Goal: Task Accomplishment & Management: Use online tool/utility

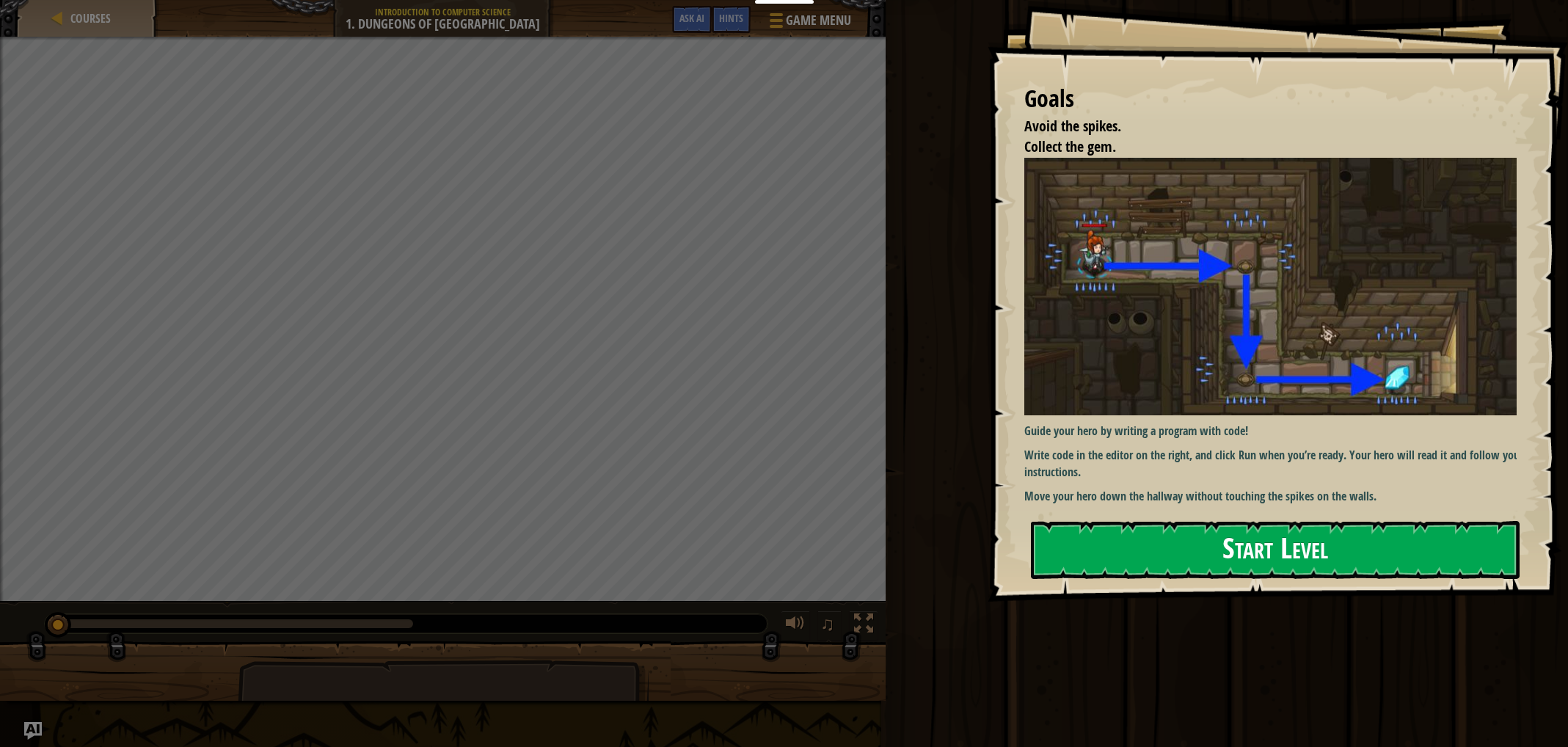
click at [1094, 551] on button "Start Level" at bounding box center [1275, 550] width 488 height 58
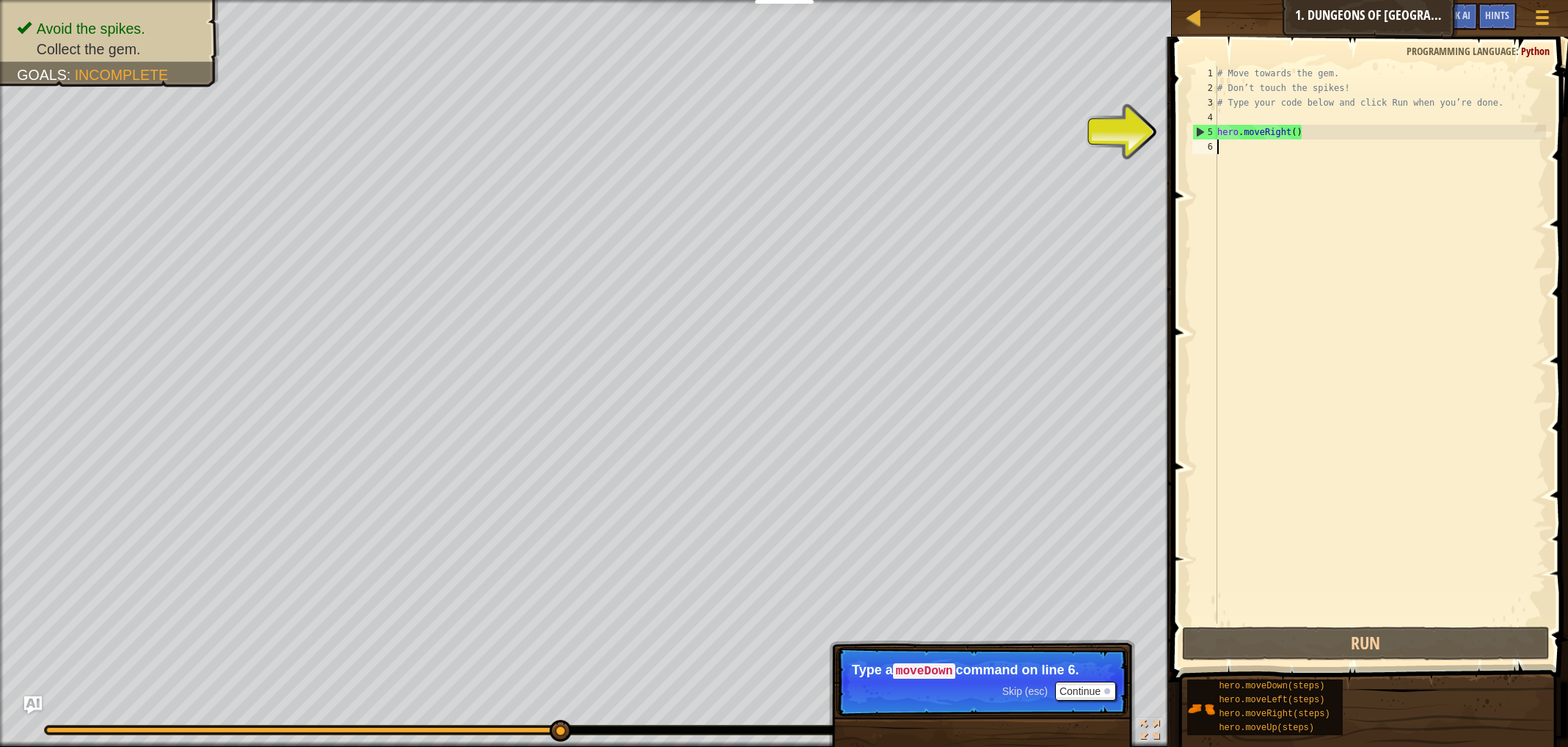
type textarea "her"
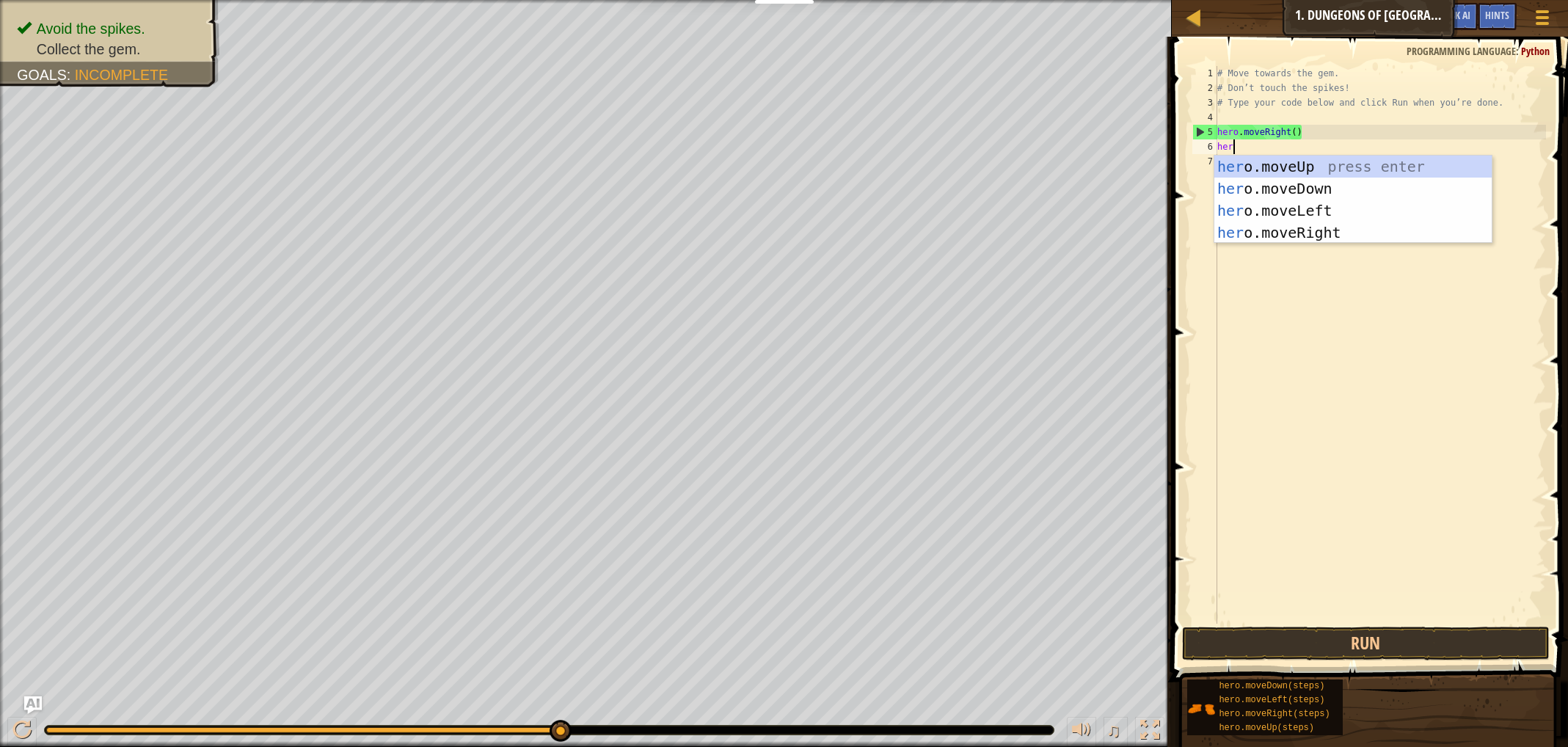
scroll to position [7, 0]
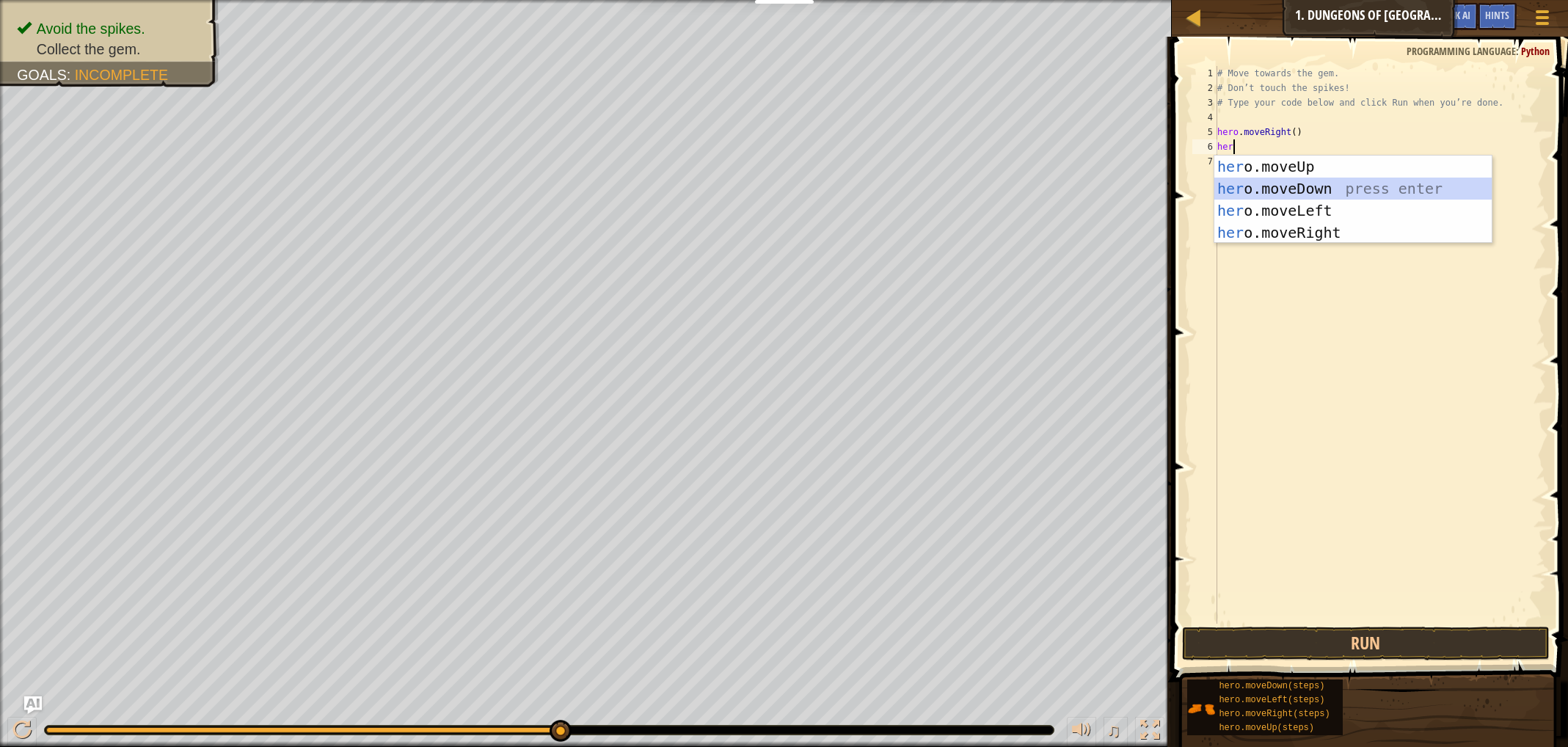
click at [1289, 186] on div "her o.moveUp press enter her o.moveDown press enter her o.moveLeft press enter …" at bounding box center [1352, 221] width 277 height 132
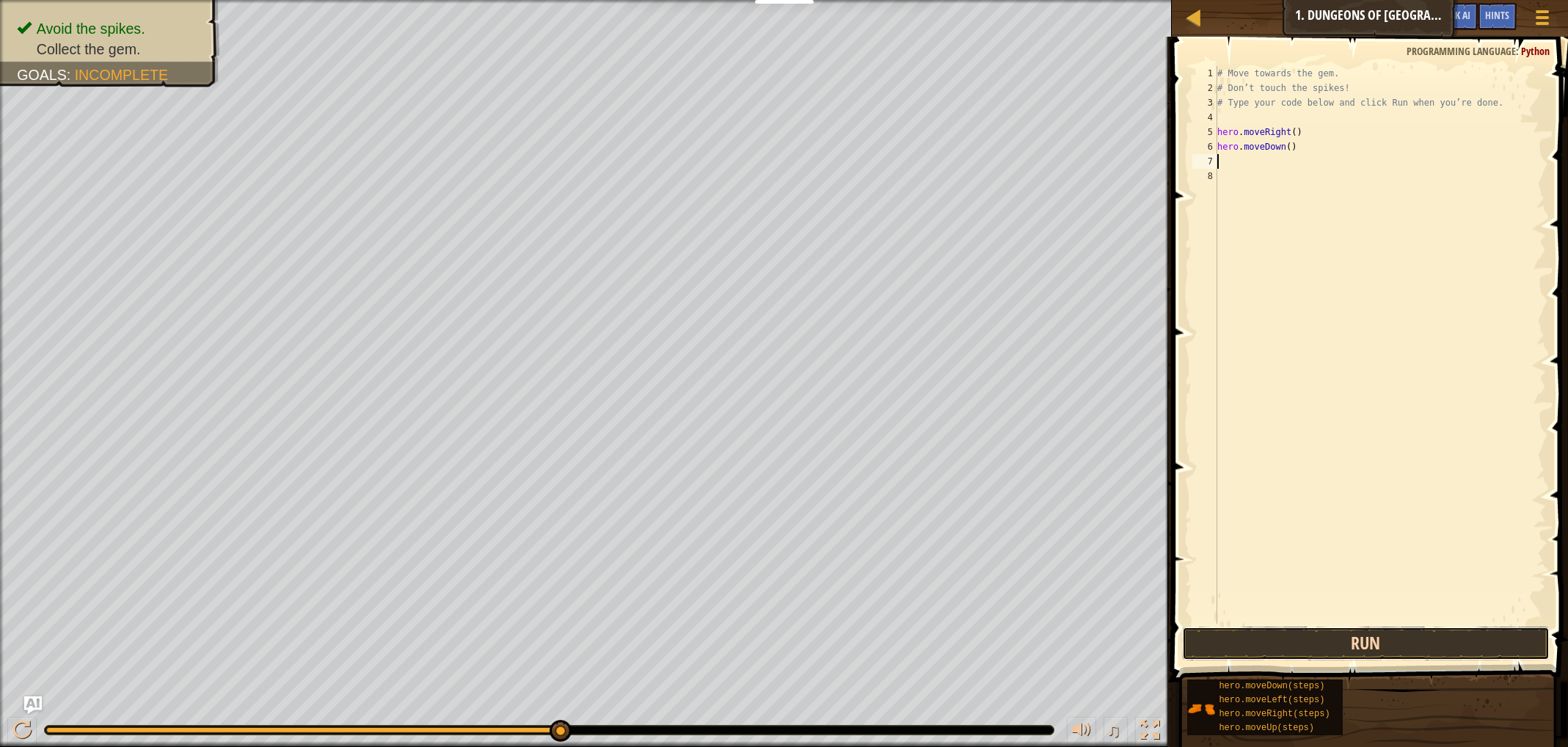
click at [1332, 643] on button "Run" at bounding box center [1365, 644] width 368 height 34
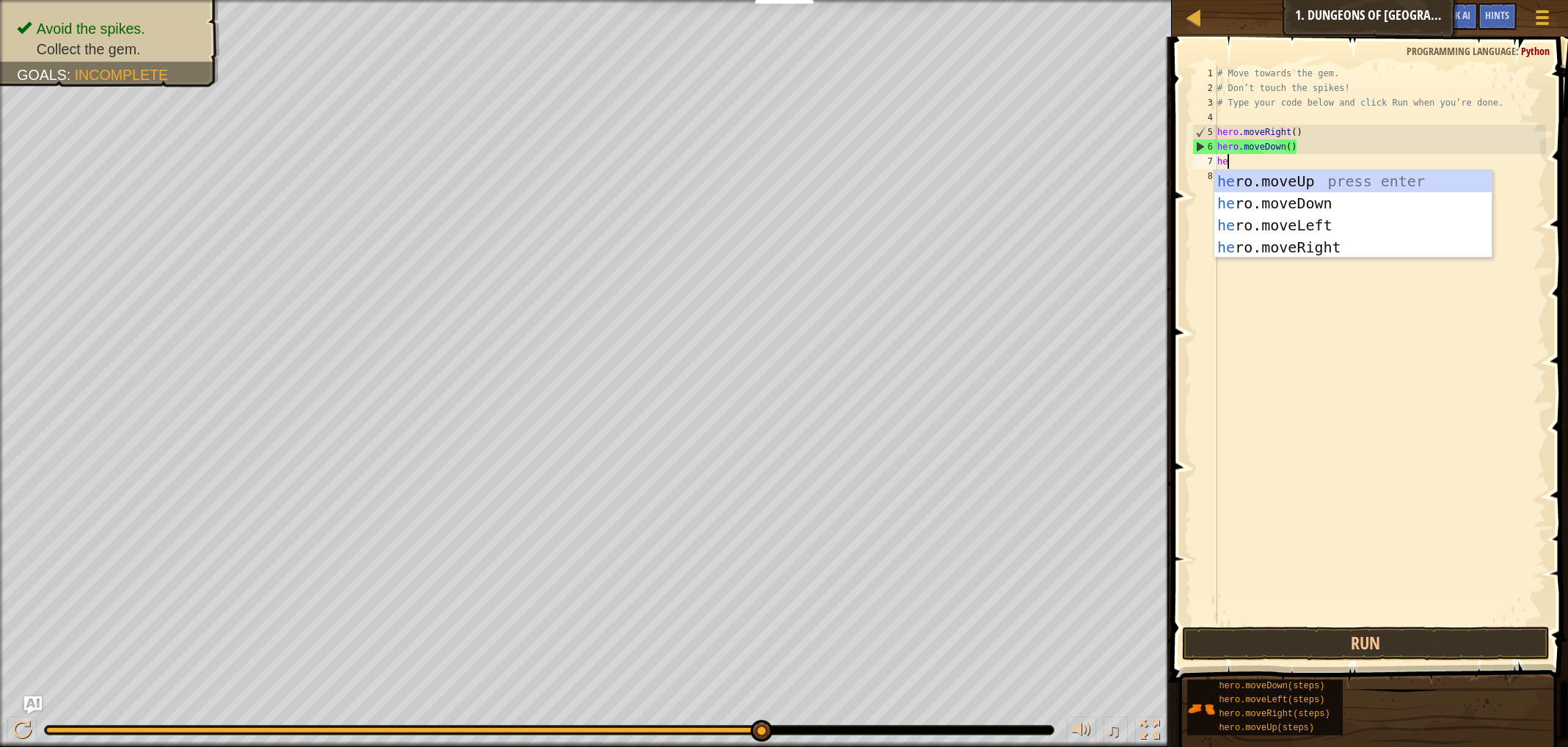
type textarea "her"
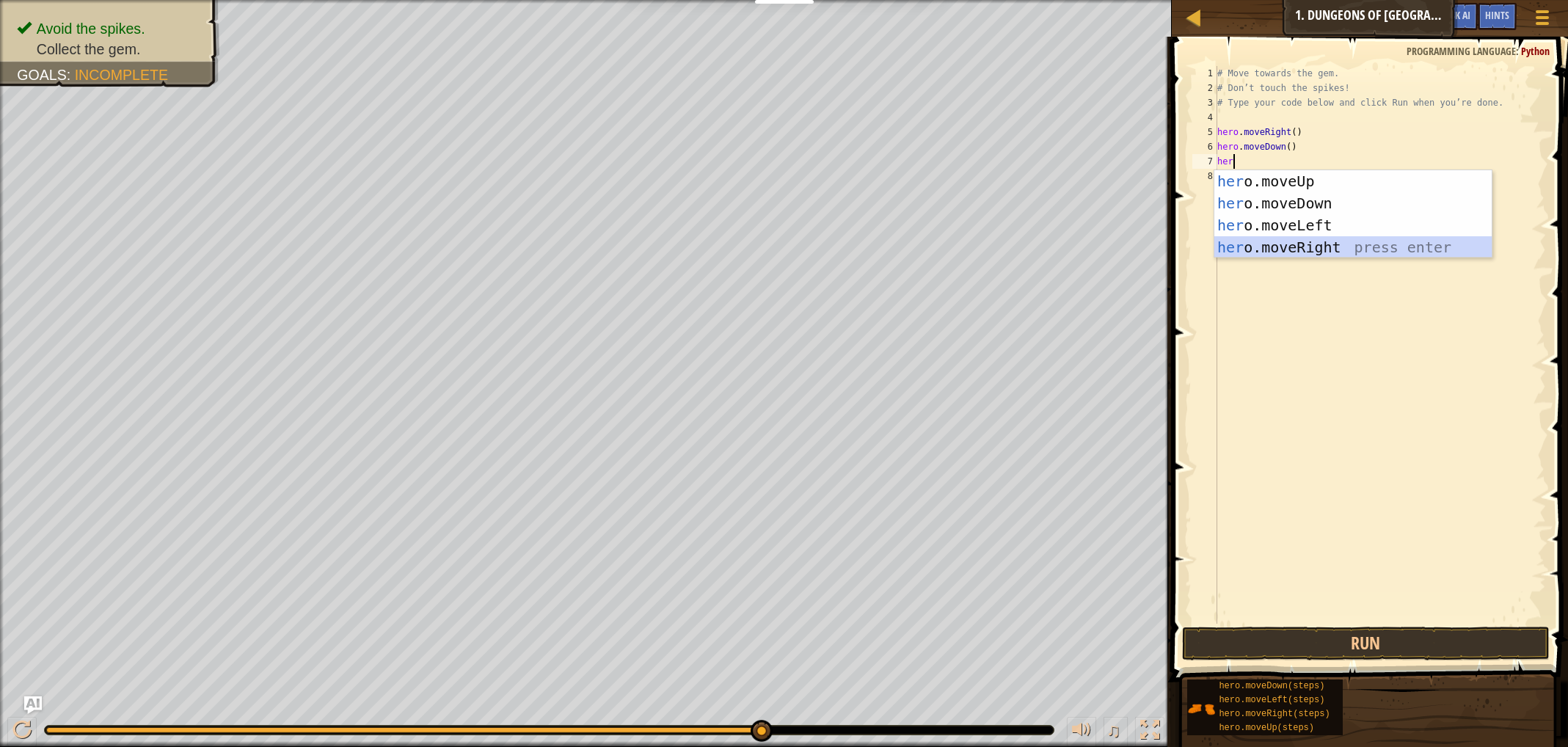
click at [1279, 253] on div "her o.moveUp press enter her o.moveDown press enter her o.moveLeft press enter …" at bounding box center [1352, 237] width 277 height 132
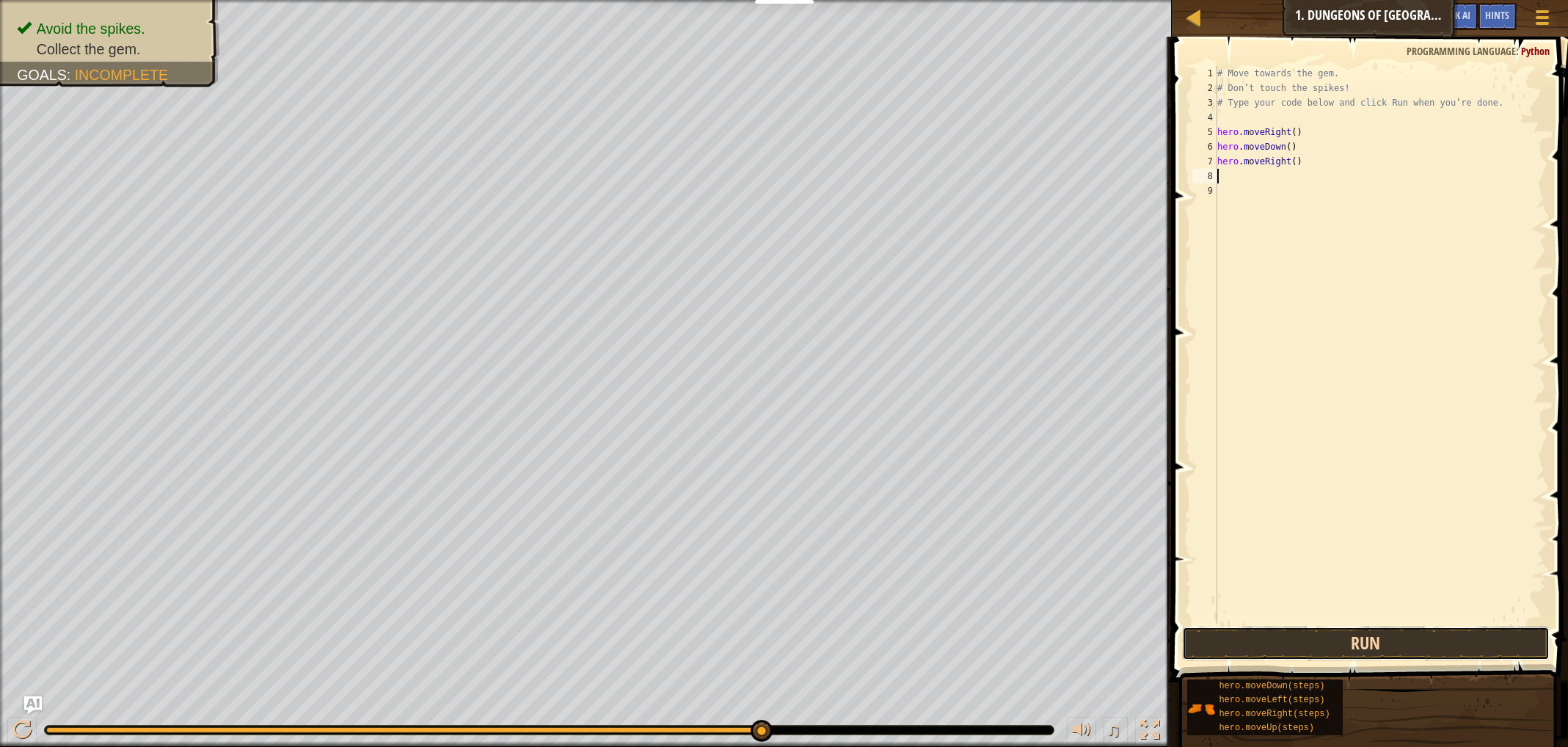
click at [1371, 649] on button "Run" at bounding box center [1365, 644] width 368 height 34
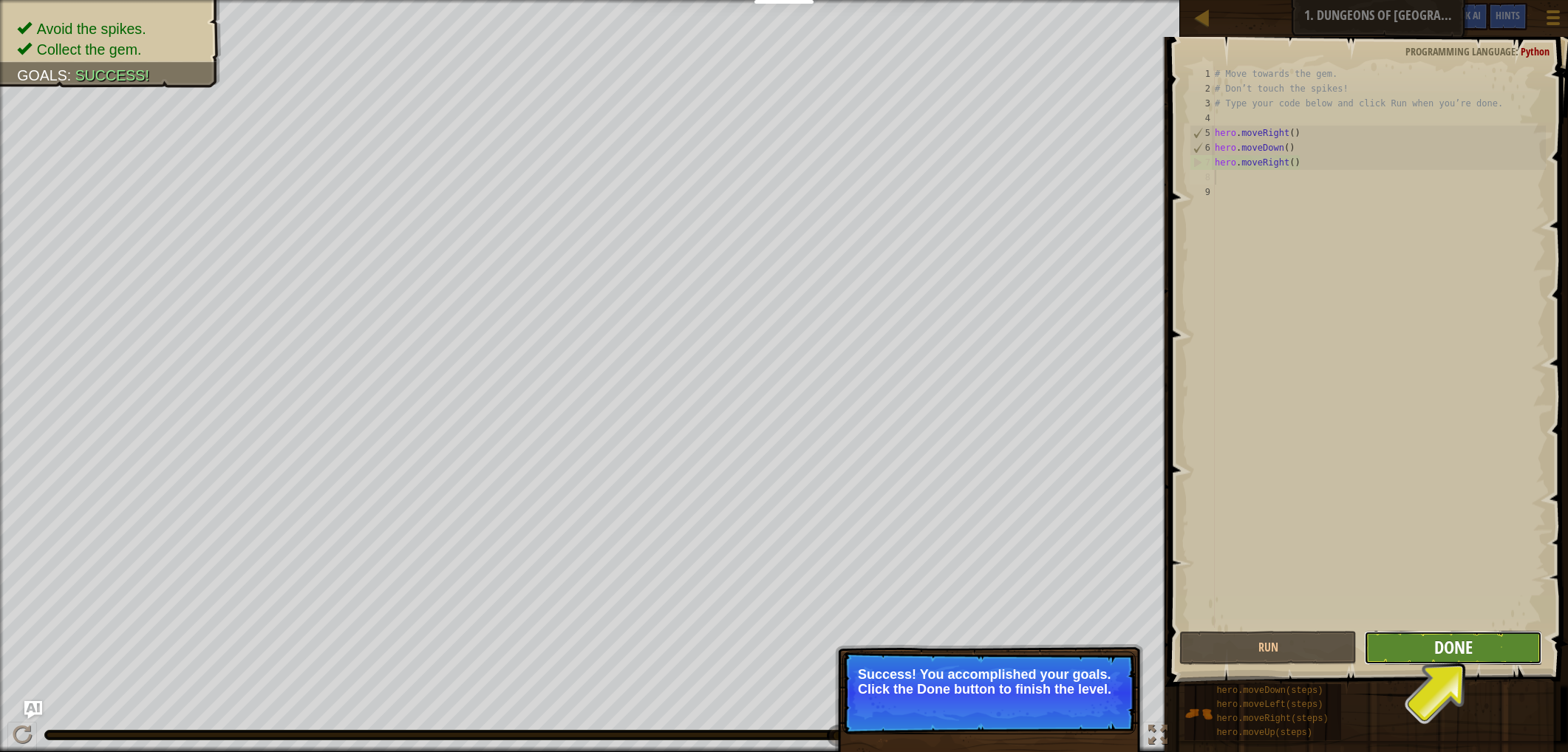
click at [1434, 645] on button "Done" at bounding box center [1453, 648] width 178 height 34
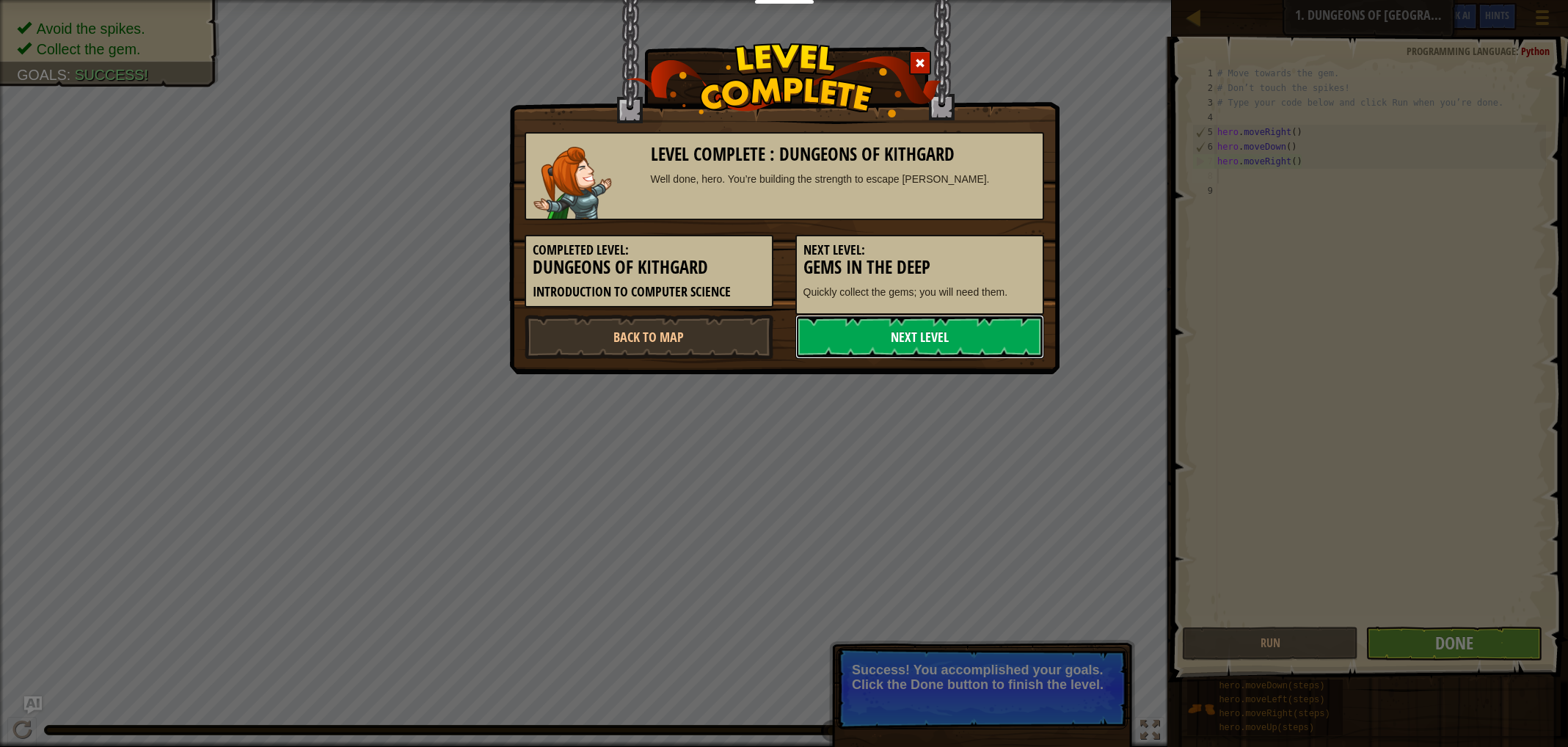
click at [889, 339] on link "Next Level" at bounding box center [919, 337] width 248 height 44
